Goal: Task Accomplishment & Management: Manage account settings

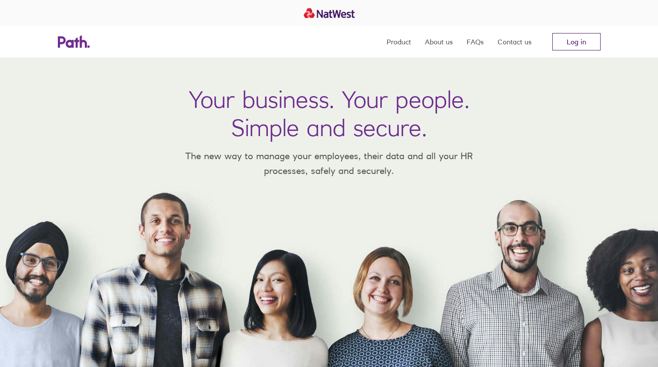
click at [572, 49] on link "Log in" at bounding box center [576, 41] width 48 height 17
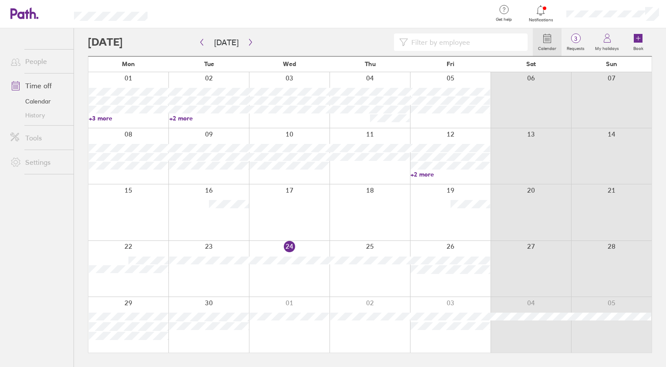
click at [543, 13] on icon at bounding box center [540, 10] width 10 height 10
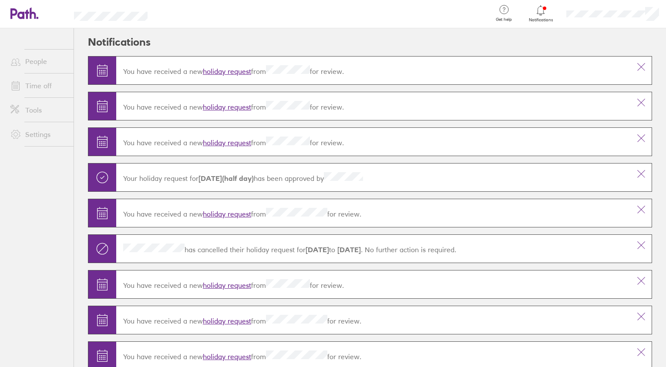
click at [224, 145] on link "holiday request" at bounding box center [227, 142] width 48 height 9
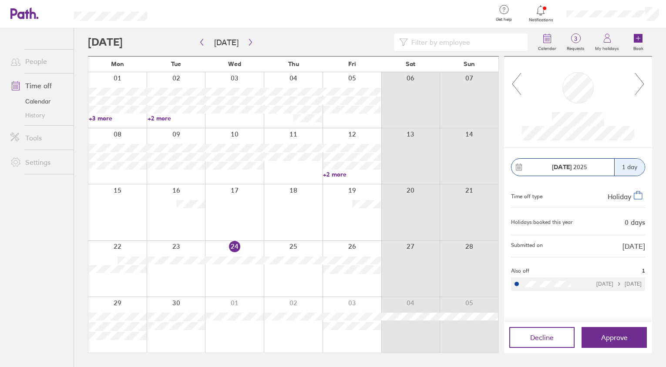
click at [609, 337] on span "Approve" at bounding box center [614, 338] width 27 height 8
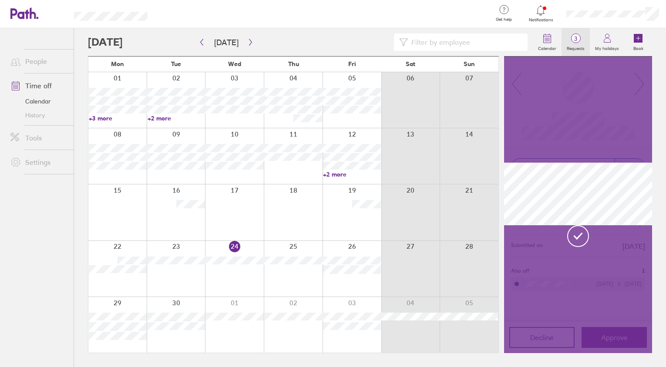
click at [575, 36] on span "3" at bounding box center [575, 38] width 28 height 7
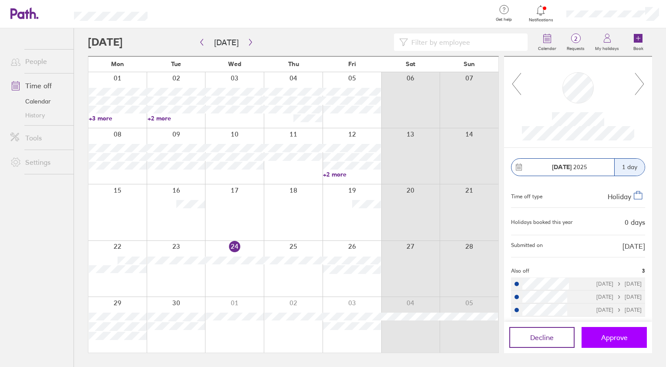
click at [628, 333] on button "Approve" at bounding box center [613, 337] width 65 height 21
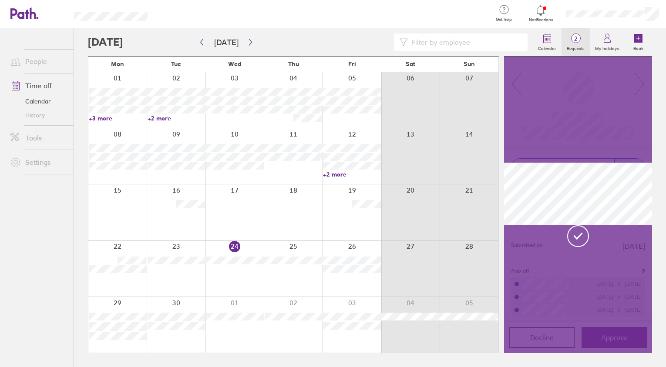
click at [572, 37] on span "2" at bounding box center [575, 38] width 28 height 7
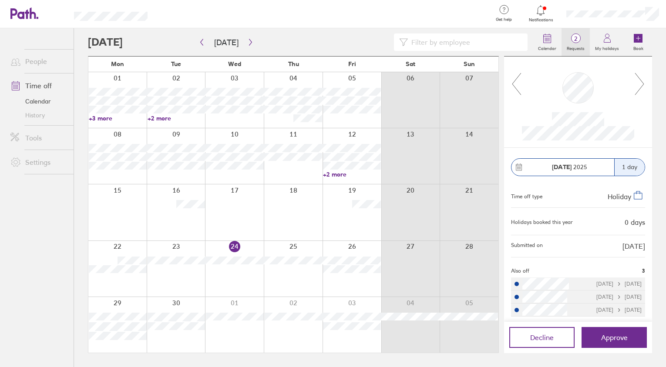
click at [573, 40] on span "2" at bounding box center [575, 38] width 28 height 7
click at [604, 340] on span "Approve" at bounding box center [614, 338] width 27 height 8
click at [575, 41] on span "1" at bounding box center [575, 38] width 28 height 7
